Goal: Task Accomplishment & Management: Use online tool/utility

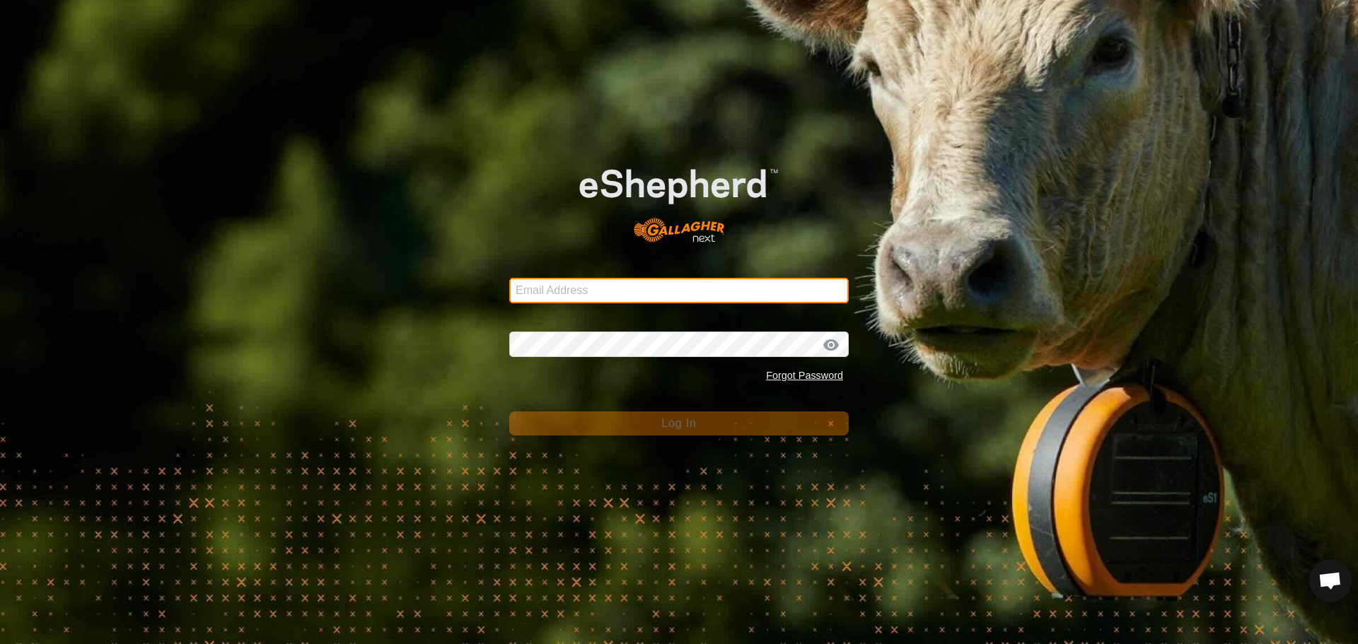
click at [587, 287] on input "Email Address" at bounding box center [678, 290] width 339 height 25
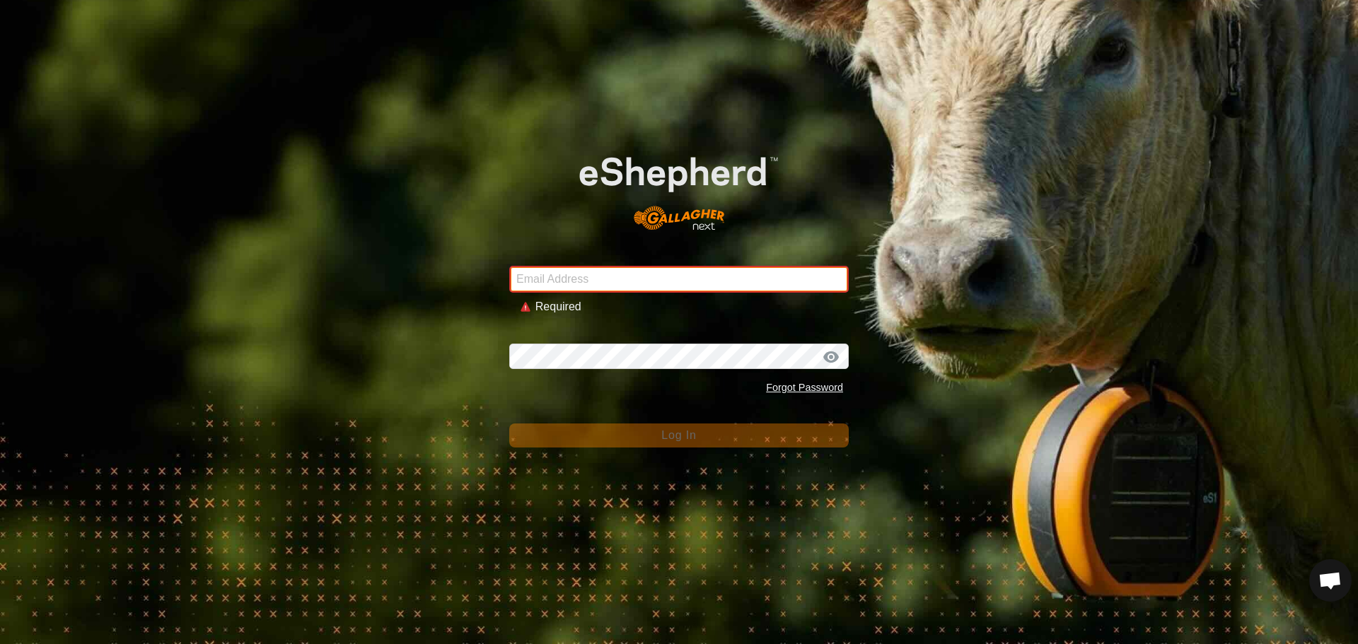
type input "johnhpearson@gmail.com"
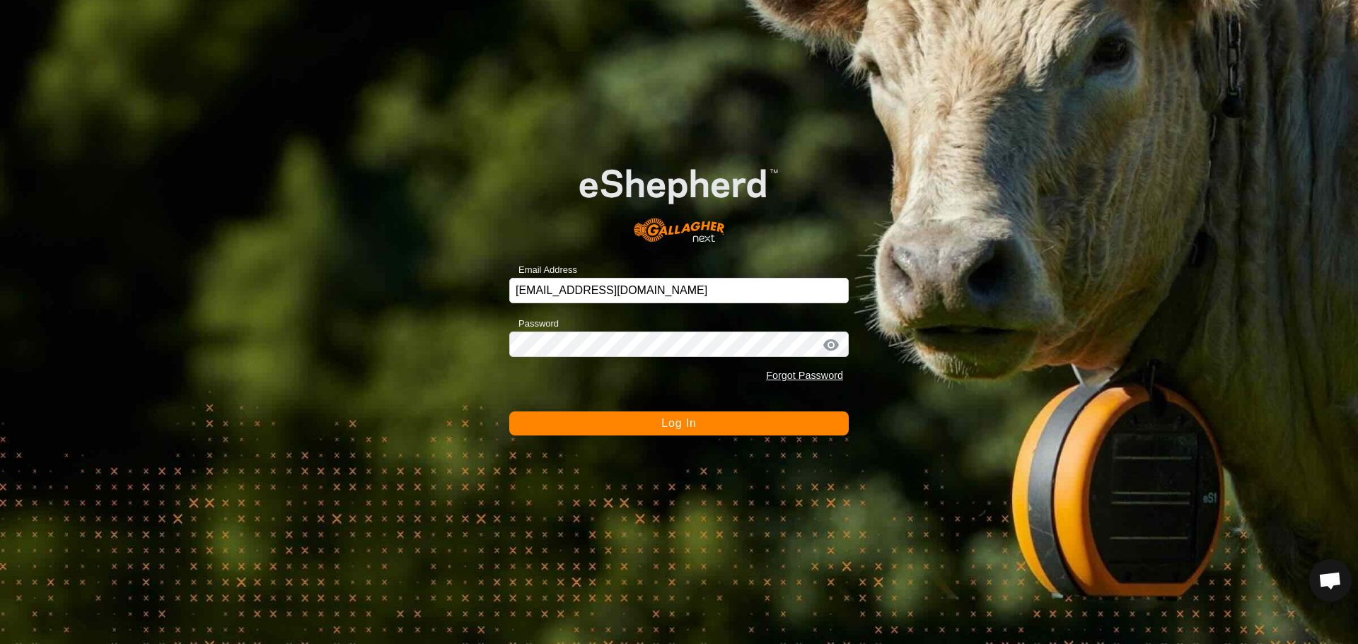
click at [704, 428] on button "Log In" at bounding box center [678, 424] width 339 height 24
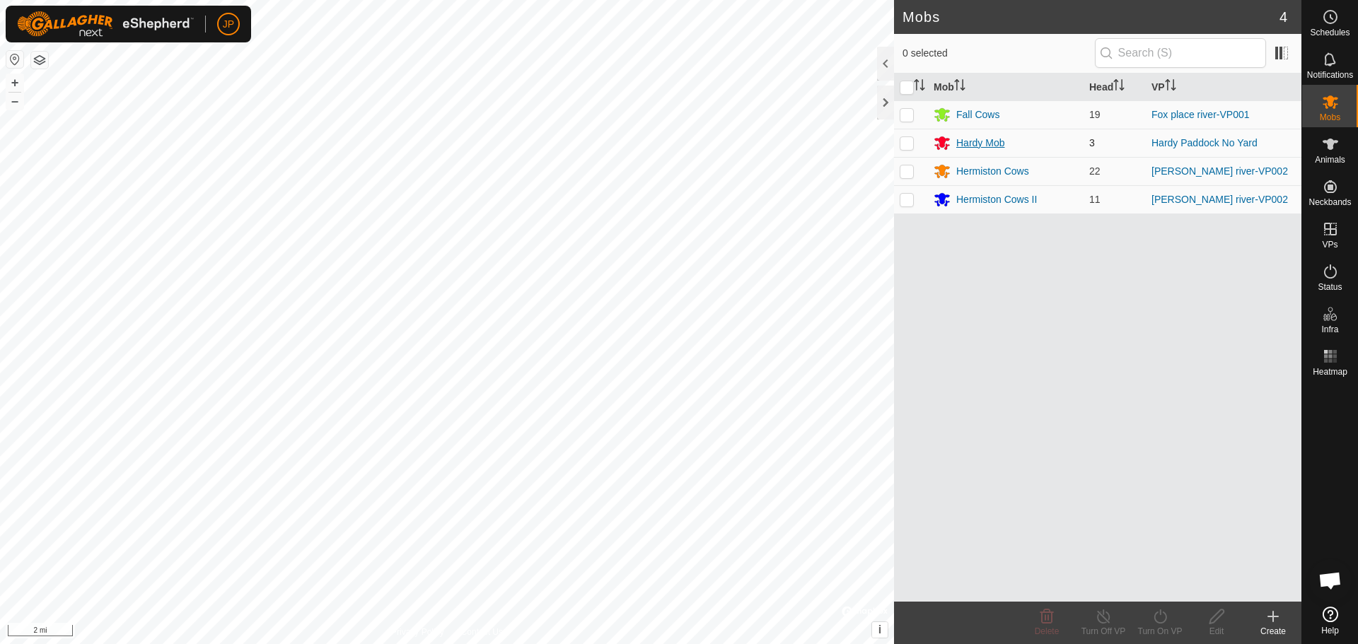
click at [987, 139] on div "Hardy Mob" at bounding box center [980, 143] width 48 height 15
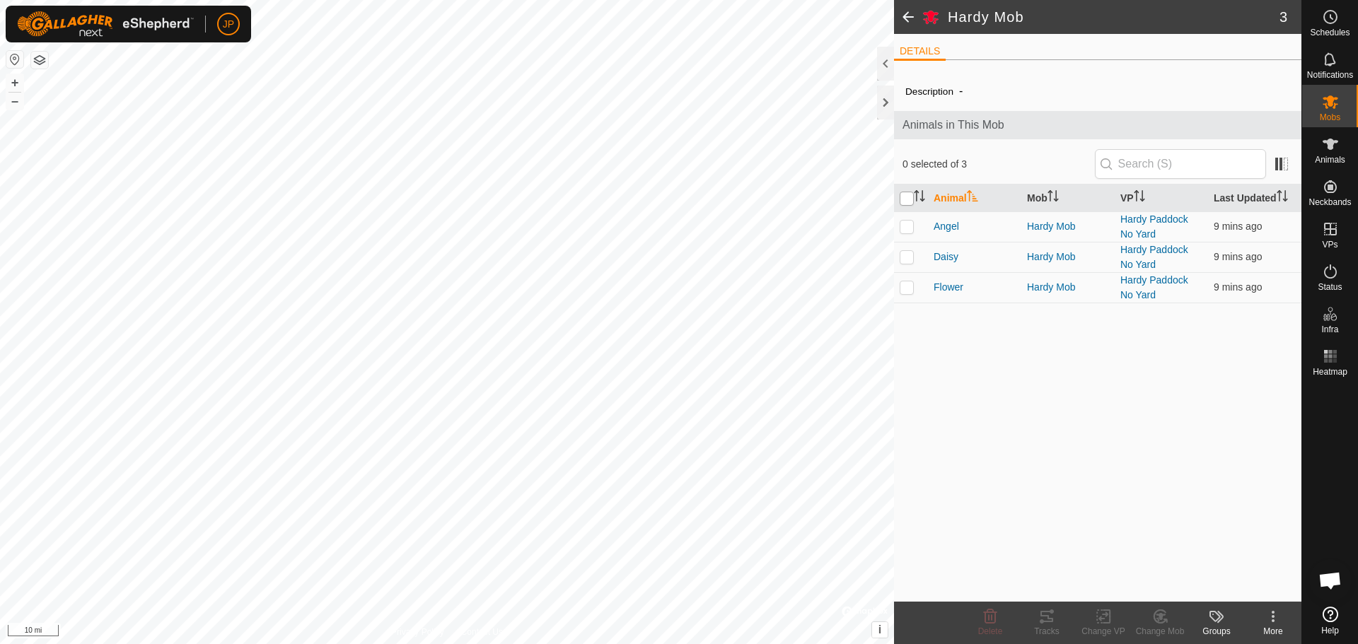
click at [906, 200] on input "checkbox" at bounding box center [907, 199] width 14 height 14
checkbox input "true"
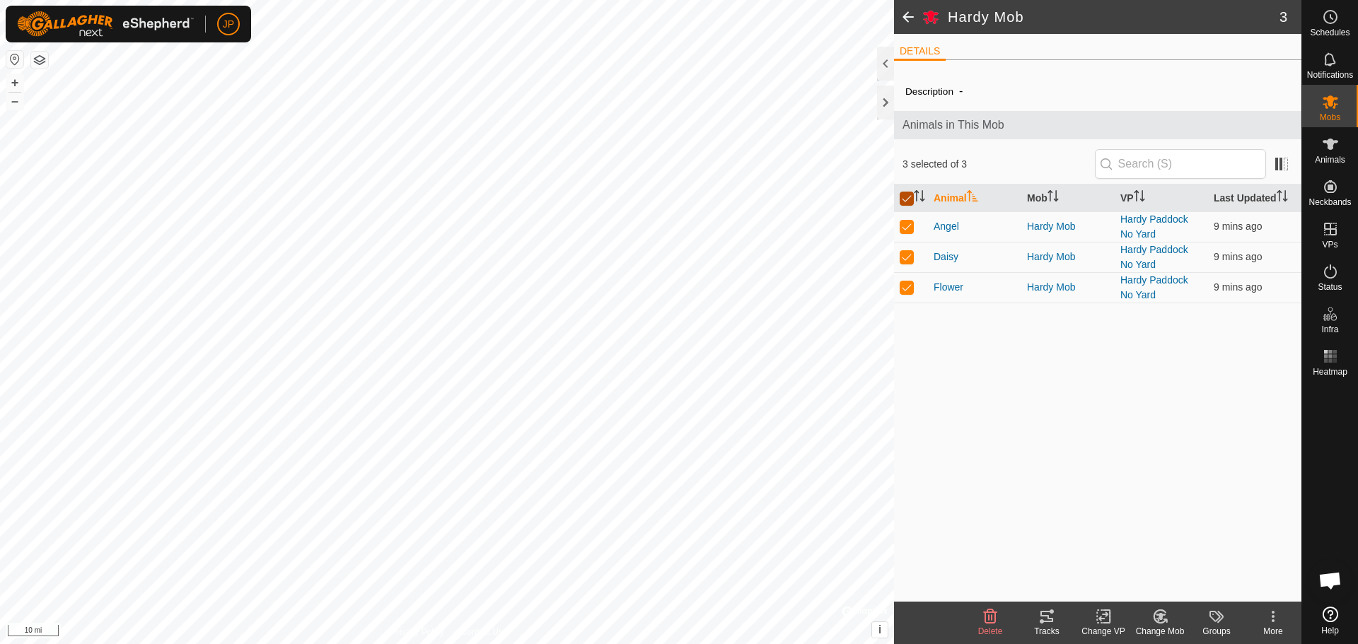
click at [906, 200] on input "checkbox" at bounding box center [907, 199] width 14 height 14
checkbox input "false"
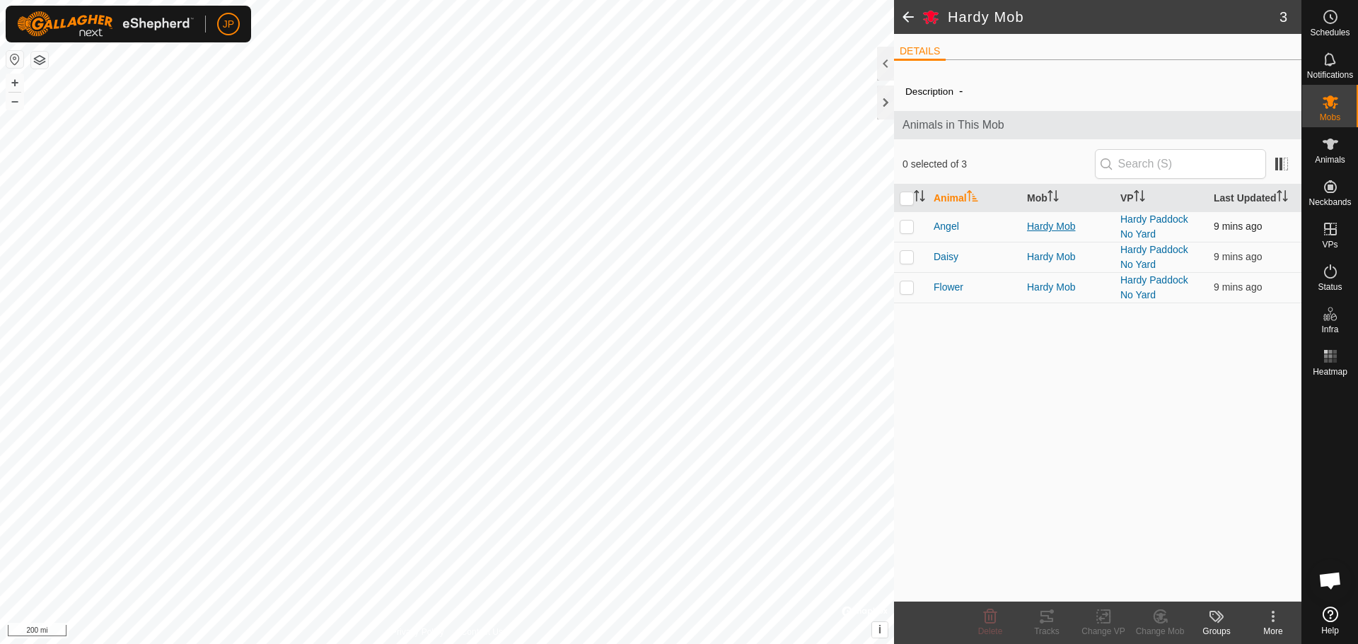
click at [1068, 224] on div "Hardy Mob" at bounding box center [1068, 226] width 82 height 15
click at [1090, 439] on div "Description - Animals in This Mob 0 selected of 3 Animal Mob VP Last Updated An…" at bounding box center [1097, 336] width 407 height 530
click at [15, 62] on button "button" at bounding box center [14, 59] width 17 height 17
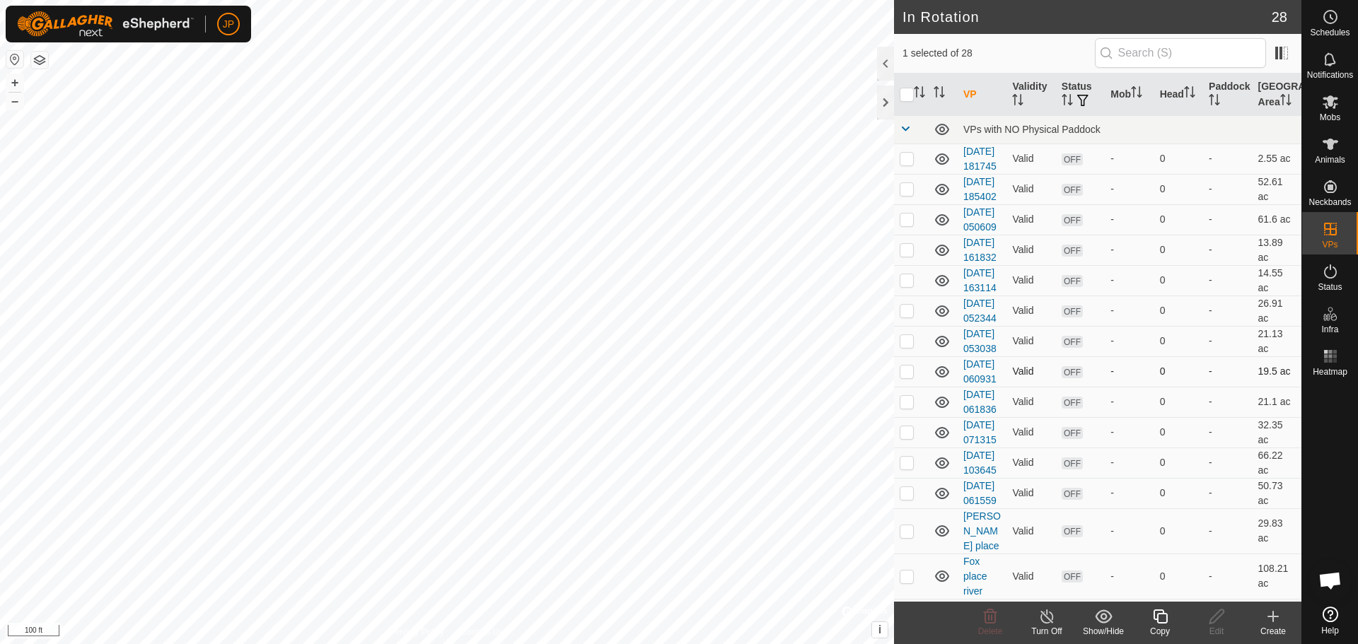
checkbox input "false"
checkbox input "true"
click at [1220, 615] on icon at bounding box center [1216, 617] width 14 height 14
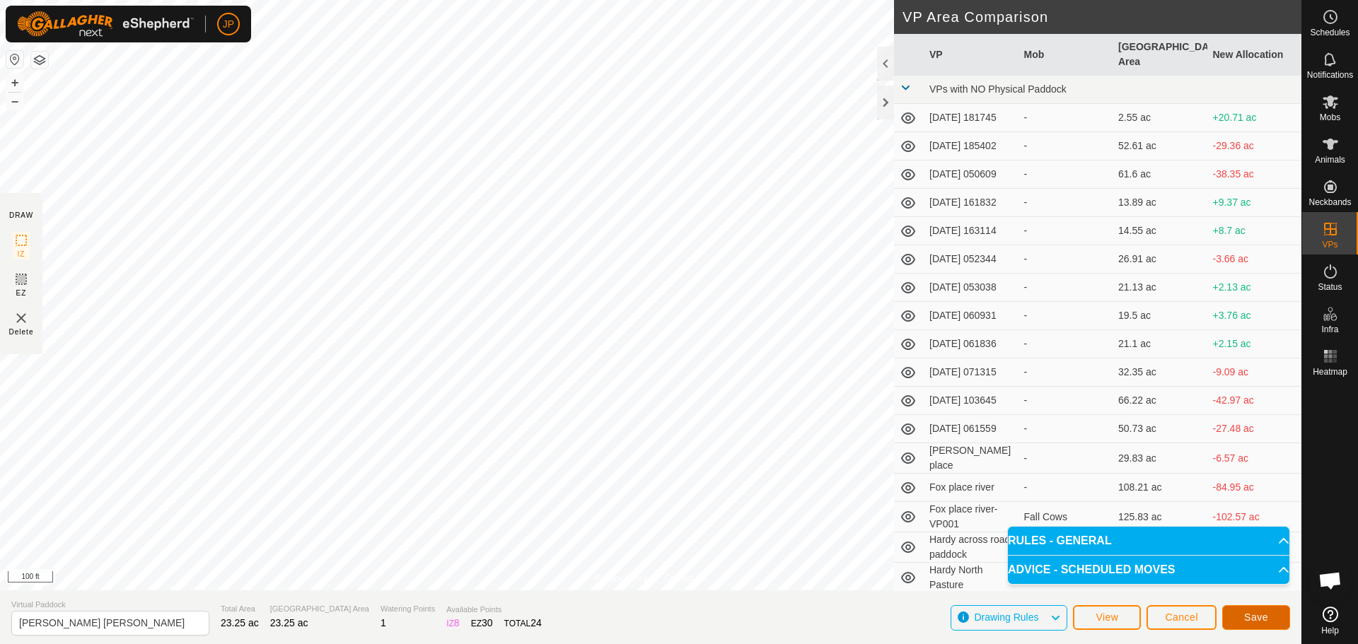
click at [1268, 620] on button "Save" at bounding box center [1256, 617] width 68 height 25
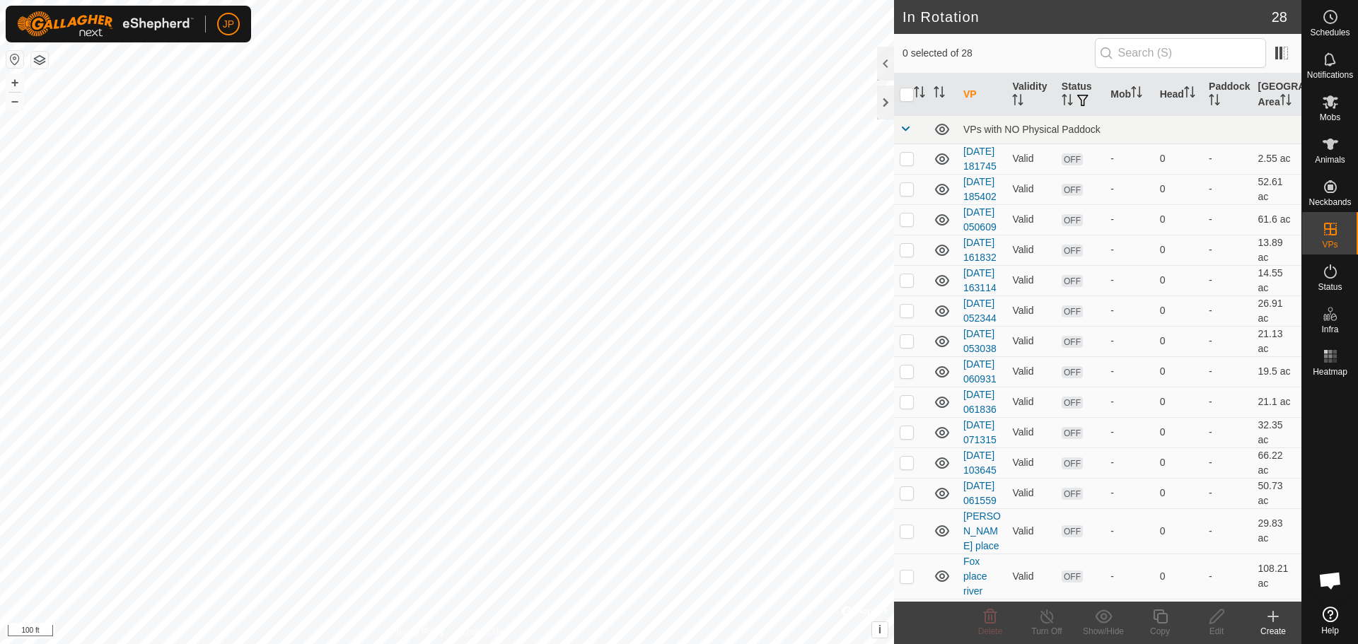
checkbox input "true"
click at [1330, 100] on icon at bounding box center [1331, 101] width 16 height 13
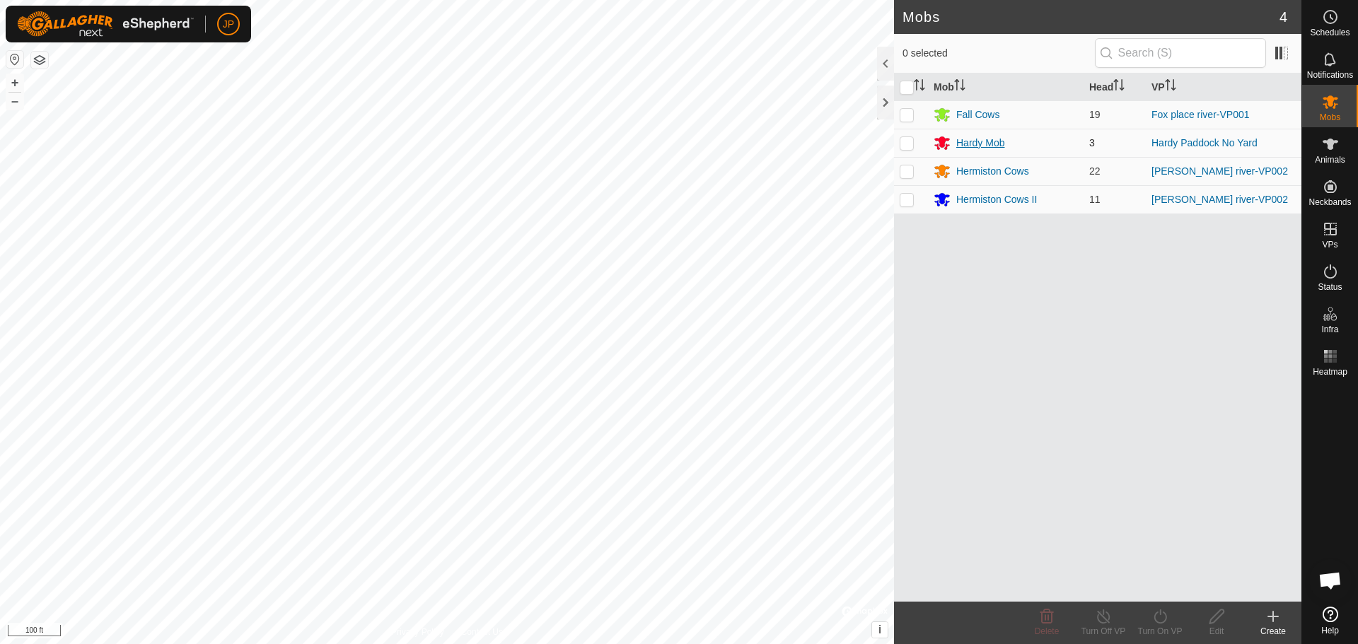
click at [975, 144] on div "Hardy Mob" at bounding box center [980, 143] width 48 height 15
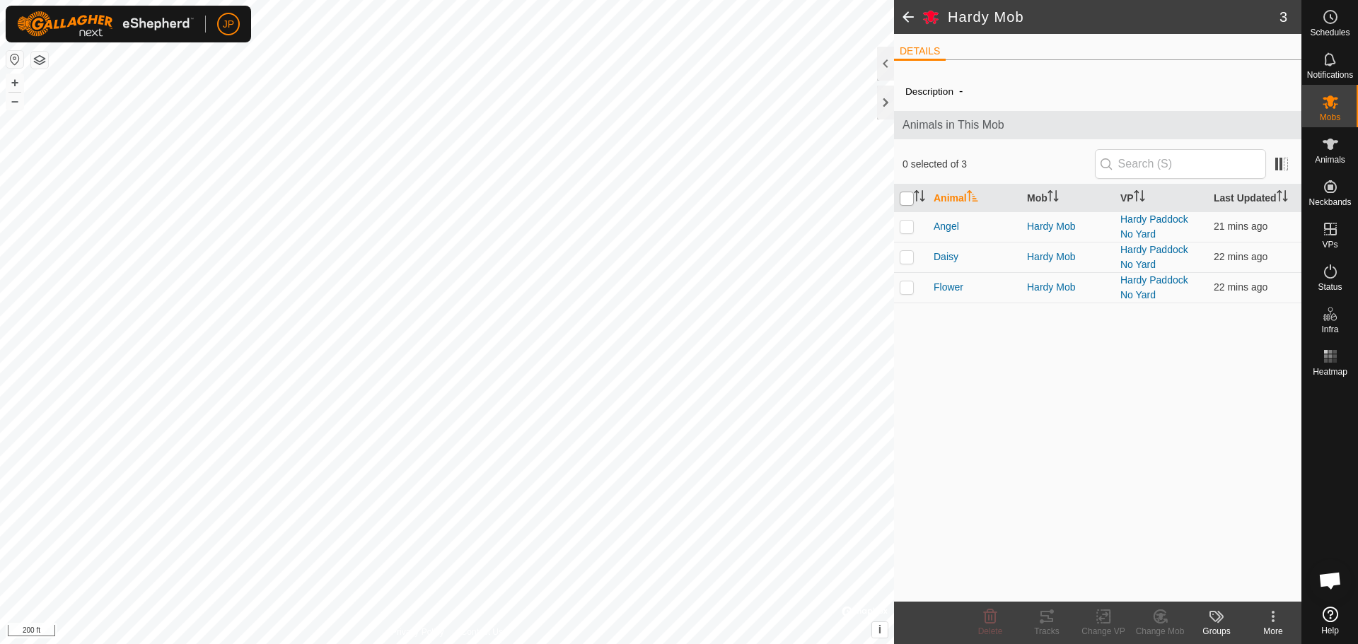
click at [912, 198] on input "checkbox" at bounding box center [907, 199] width 14 height 14
checkbox input "true"
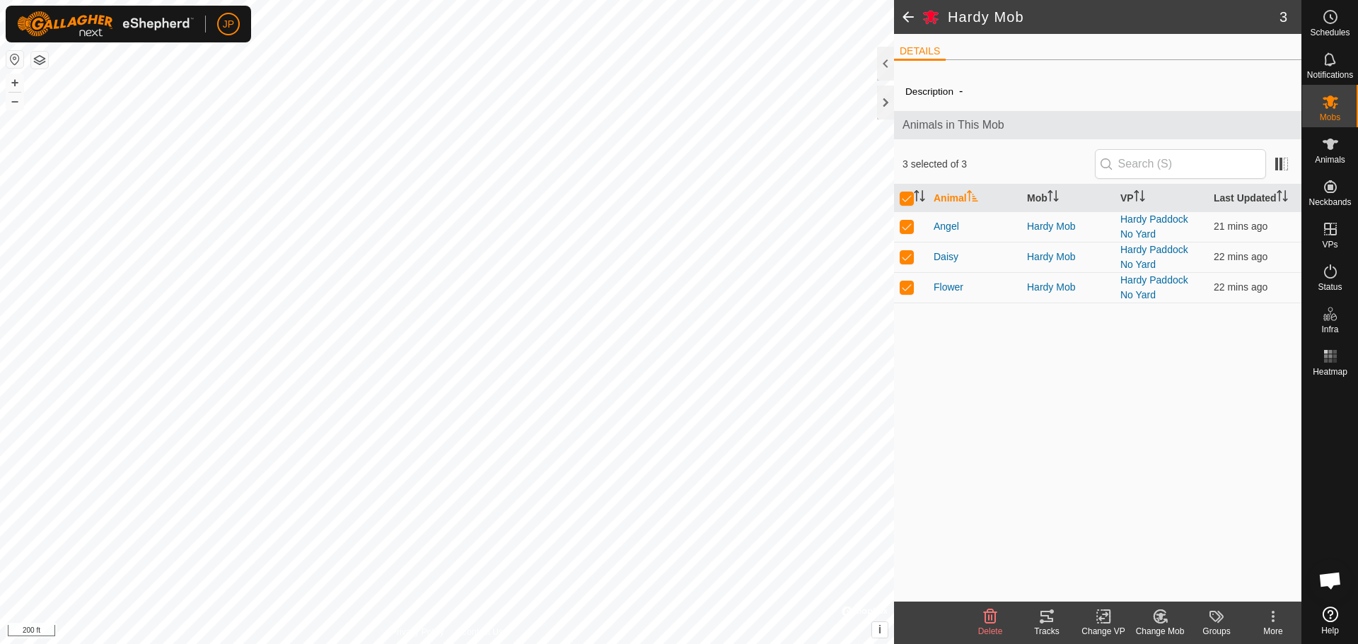
click at [1103, 617] on icon at bounding box center [1104, 616] width 18 height 17
click at [1138, 556] on link "Choose VP..." at bounding box center [1146, 556] width 140 height 28
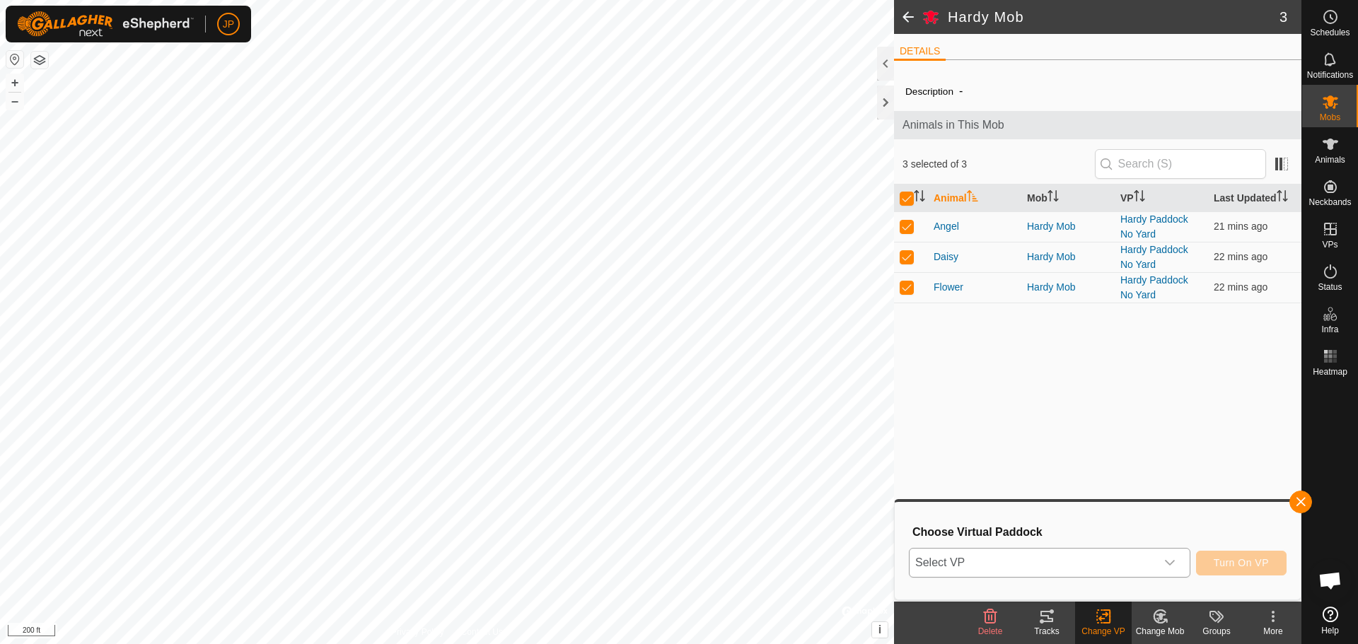
click at [1129, 564] on span "Select VP" at bounding box center [1033, 563] width 246 height 28
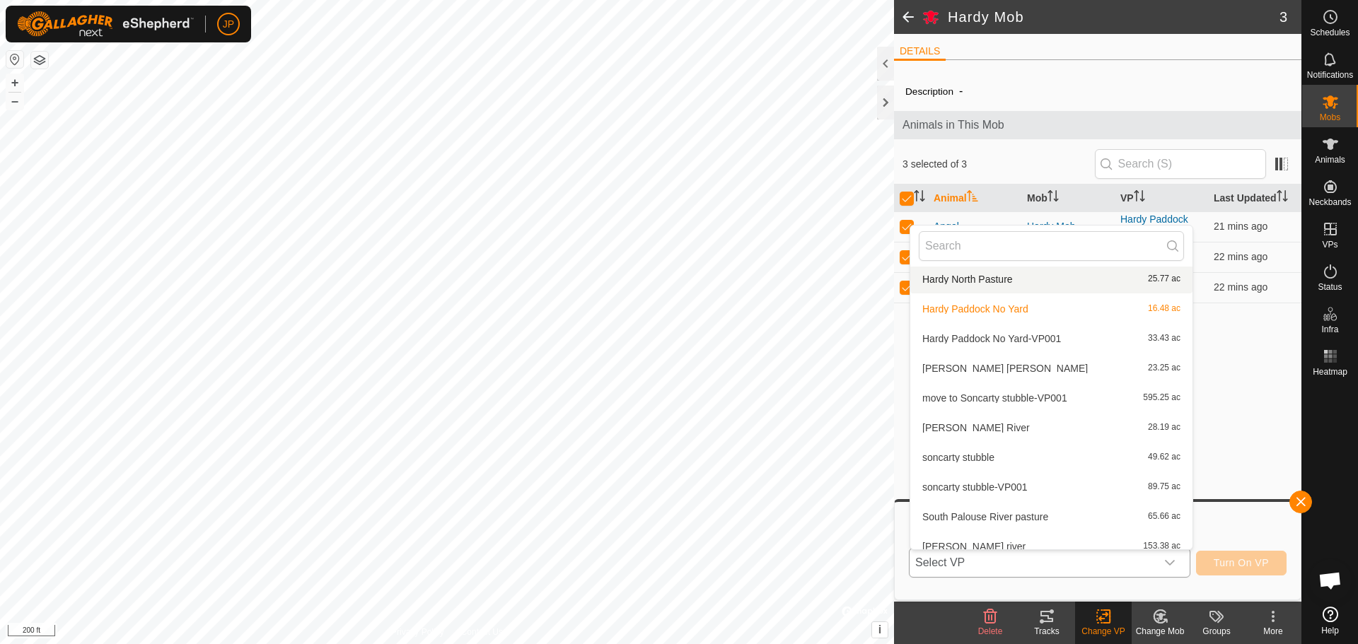
scroll to position [508, 0]
click at [950, 368] on li "McCroskey paddock 23.25 ac" at bounding box center [1051, 370] width 282 height 28
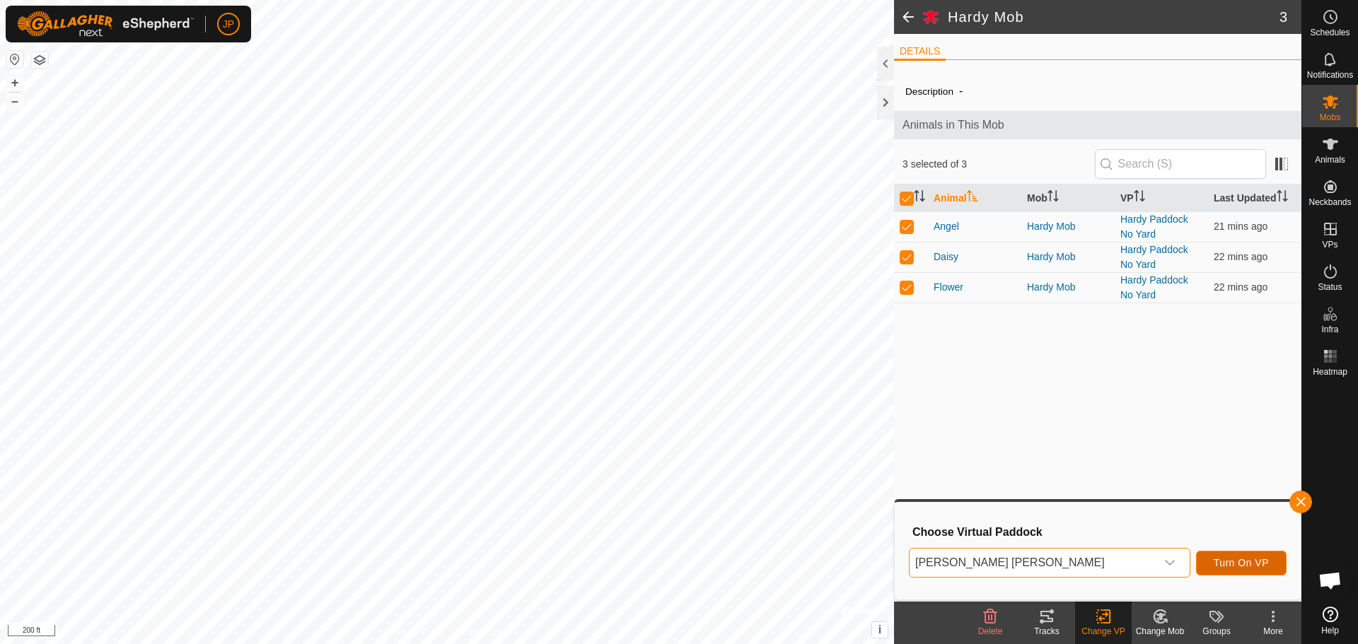
click at [1243, 562] on span "Turn On VP" at bounding box center [1241, 562] width 55 height 11
